Goal: Navigation & Orientation: Find specific page/section

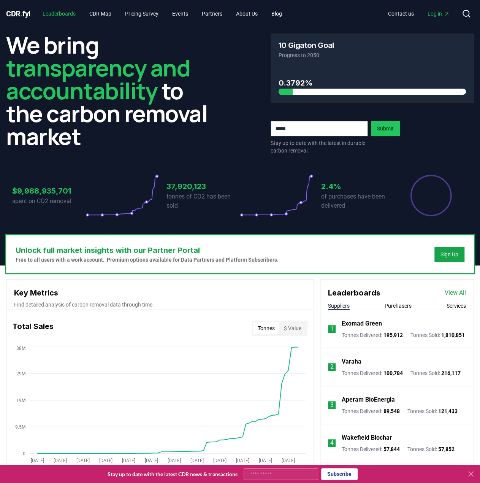
click at [71, 11] on link "Leaderboards" at bounding box center [58, 14] width 45 height 14
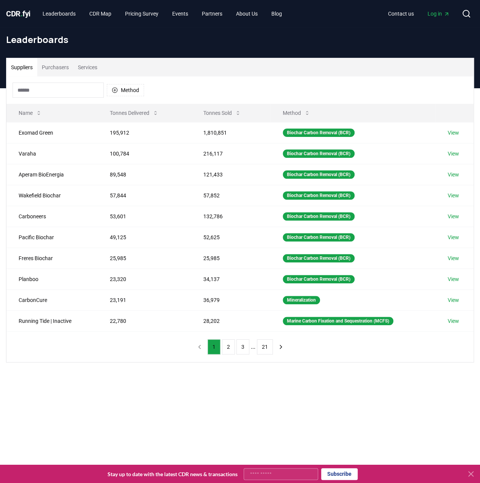
drag, startPoint x: 20, startPoint y: 14, endPoint x: 32, endPoint y: 13, distance: 12.2
click at [21, 14] on span "CDR . fyi" at bounding box center [18, 13] width 24 height 9
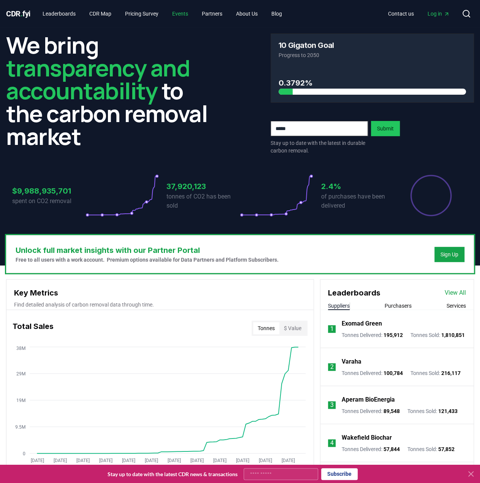
click at [190, 13] on link "Events" at bounding box center [180, 14] width 28 height 14
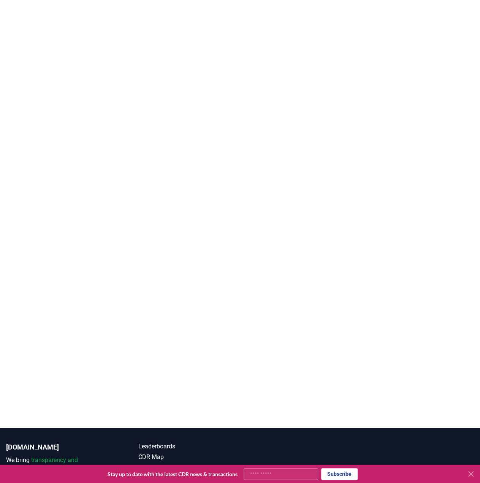
scroll to position [532, 0]
